Goal: Find specific page/section: Find specific page/section

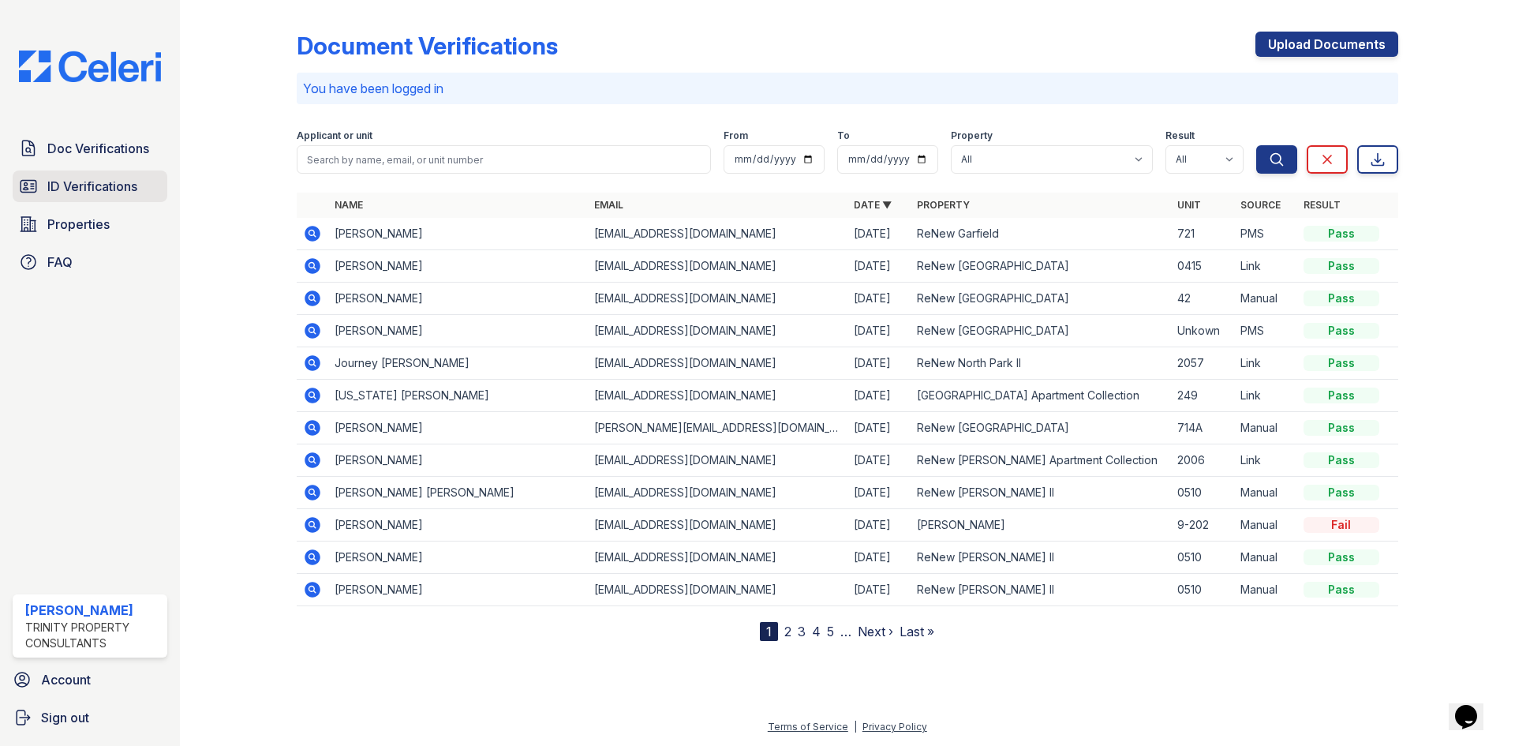
click at [96, 182] on span "ID Verifications" at bounding box center [92, 186] width 90 height 19
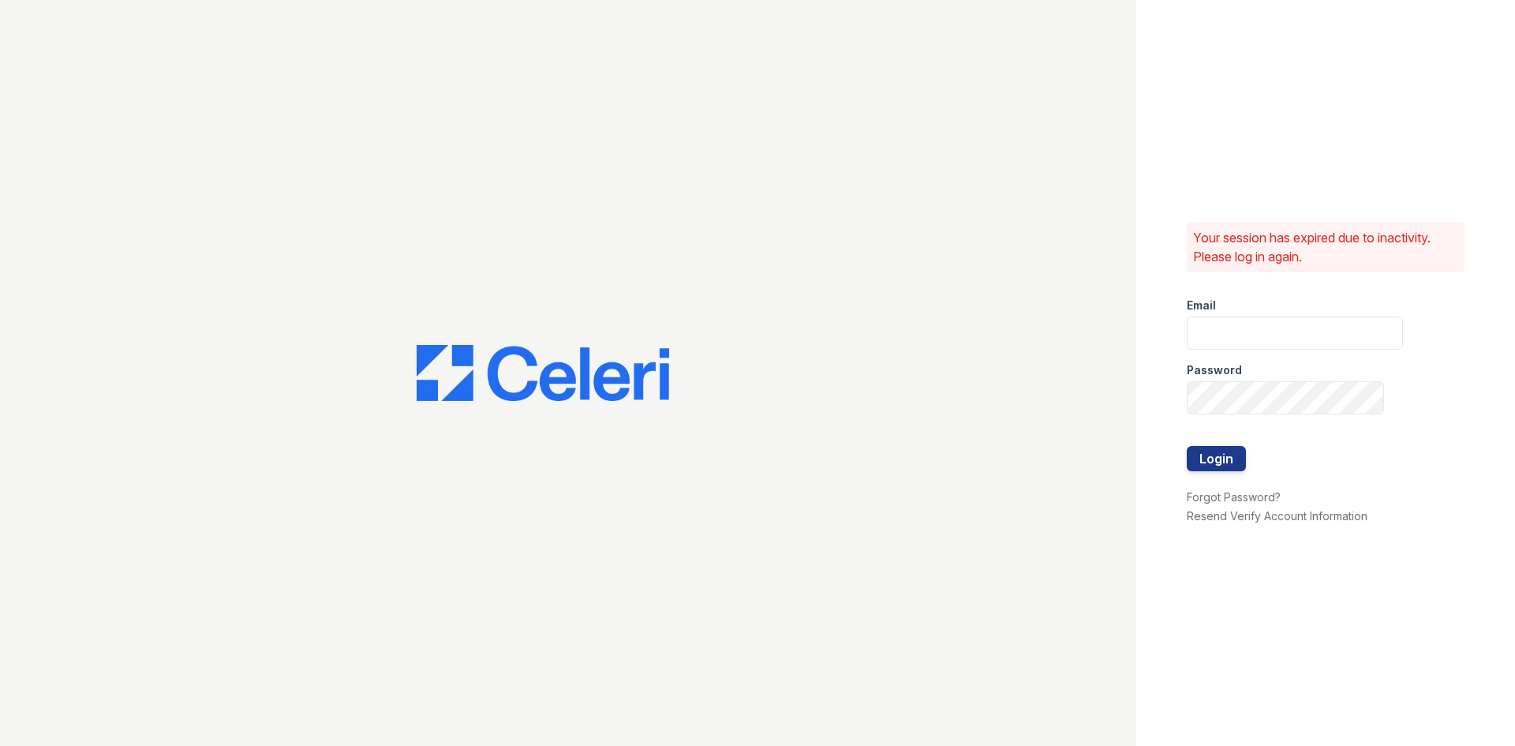
click at [1236, 305] on div "Email" at bounding box center [1295, 301] width 216 height 32
click at [1238, 315] on div "Email" at bounding box center [1295, 301] width 216 height 32
click at [1241, 320] on input "email" at bounding box center [1295, 332] width 216 height 33
type input "[EMAIL_ADDRESS][DOMAIN_NAME]"
click at [1187, 446] on button "Login" at bounding box center [1216, 458] width 59 height 25
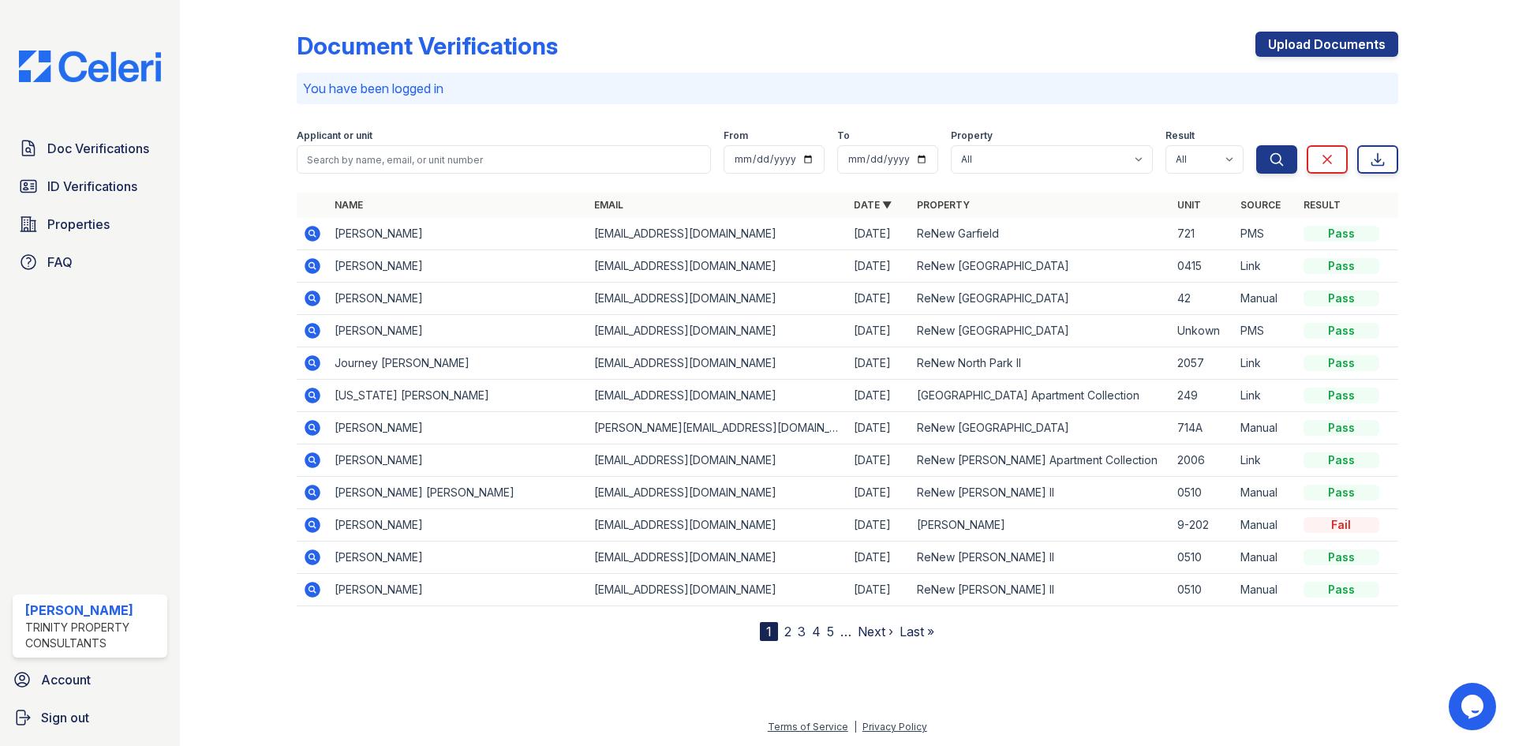
click at [1101, 52] on div "Document Verifications Upload Documents" at bounding box center [848, 52] width 1102 height 41
